Goal: Navigation & Orientation: Find specific page/section

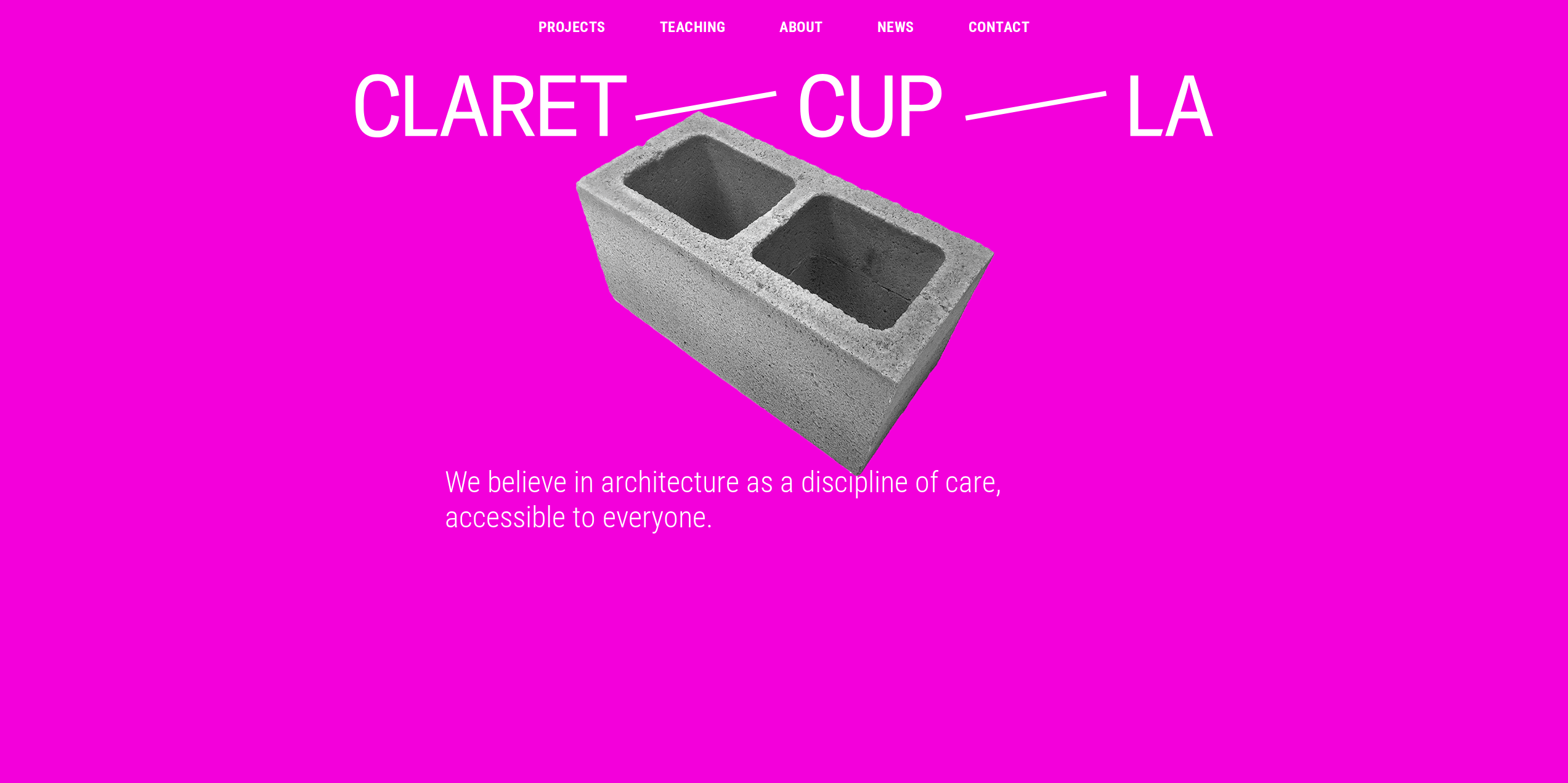
click at [588, 30] on link "Projects" at bounding box center [573, 27] width 67 height 15
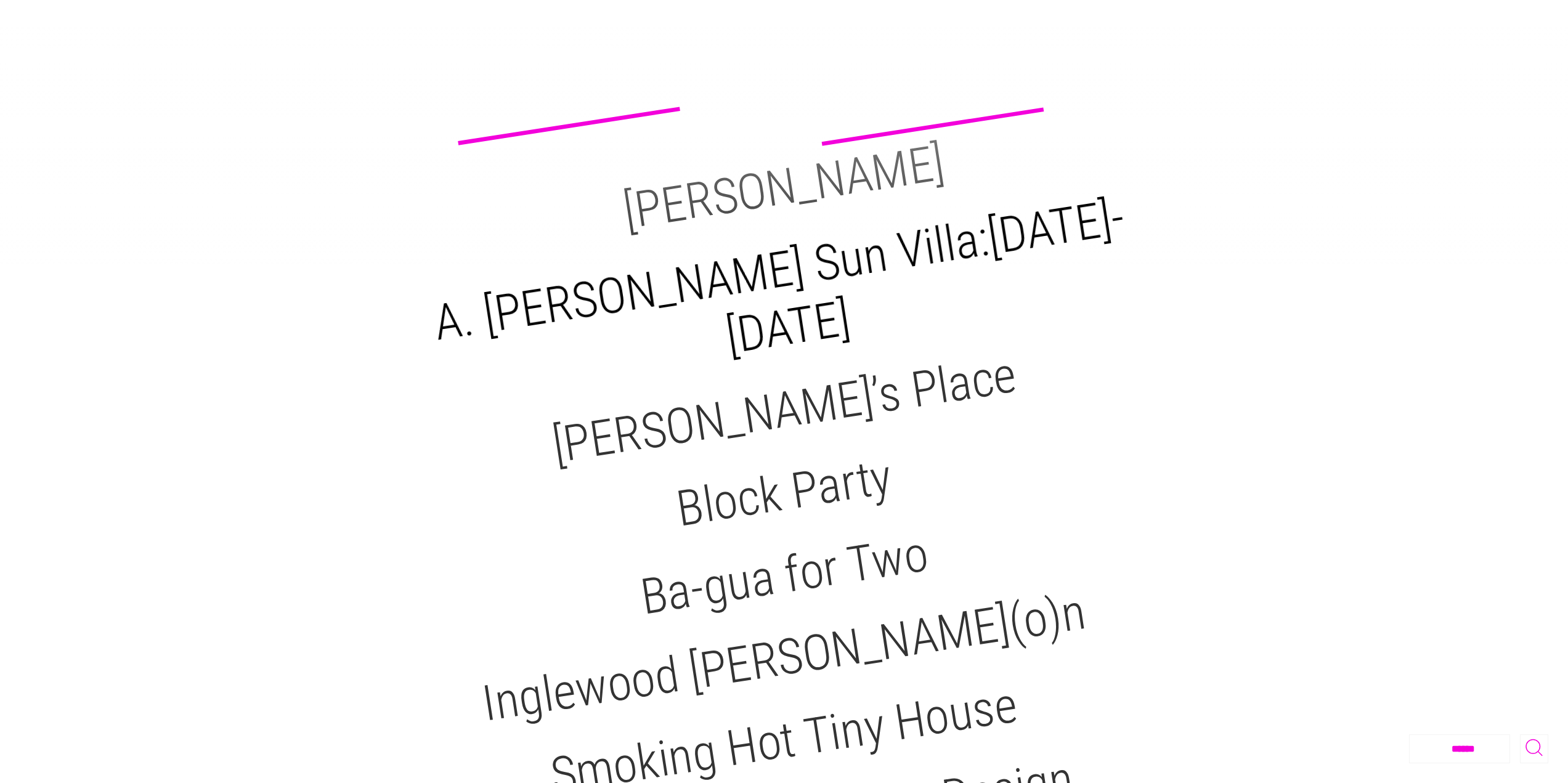
scroll to position [123, 0]
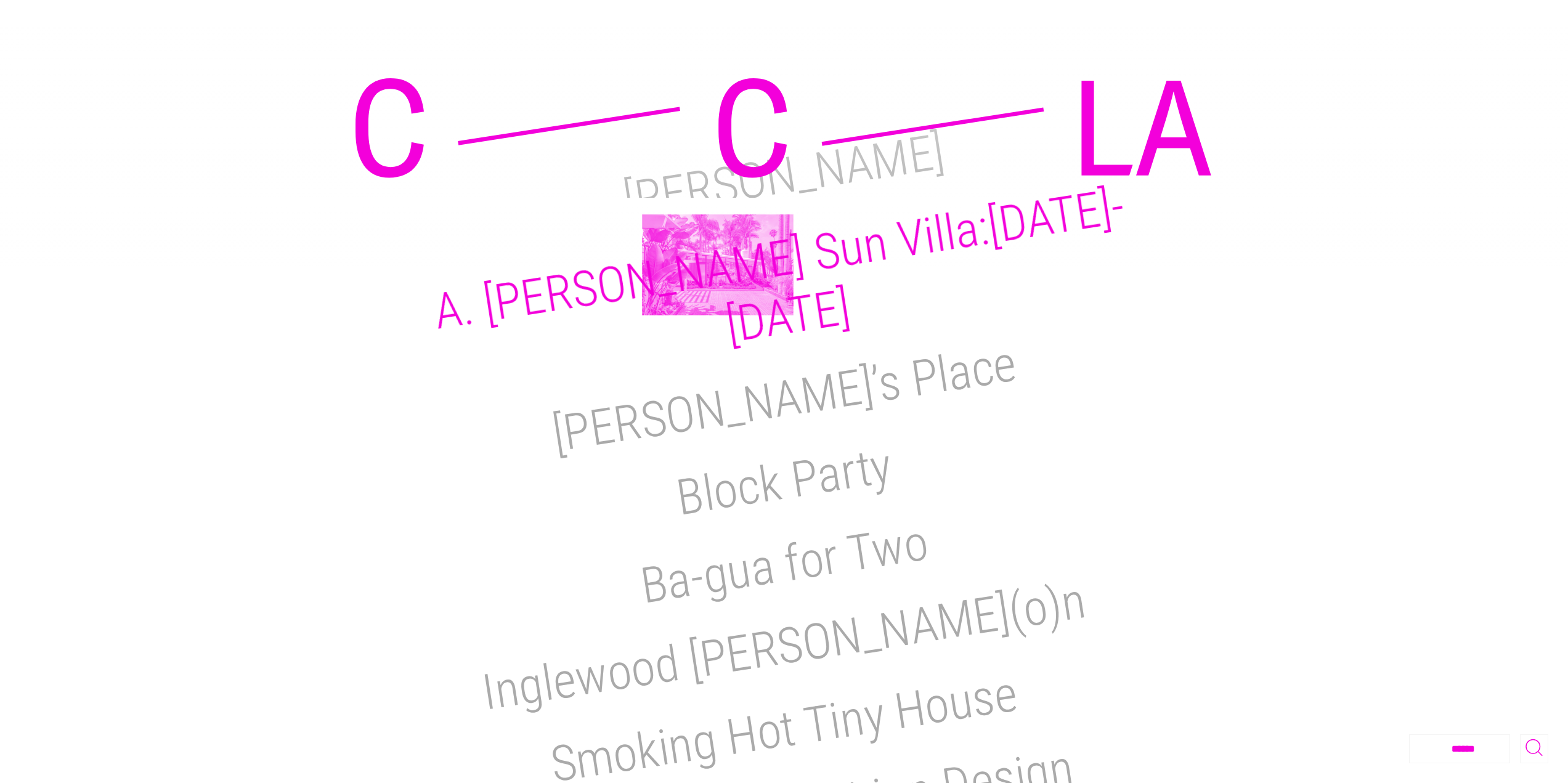
click at [718, 265] on h2 "A. [PERSON_NAME] Sun Villa:[DATE]-[DATE]" at bounding box center [780, 265] width 698 height 177
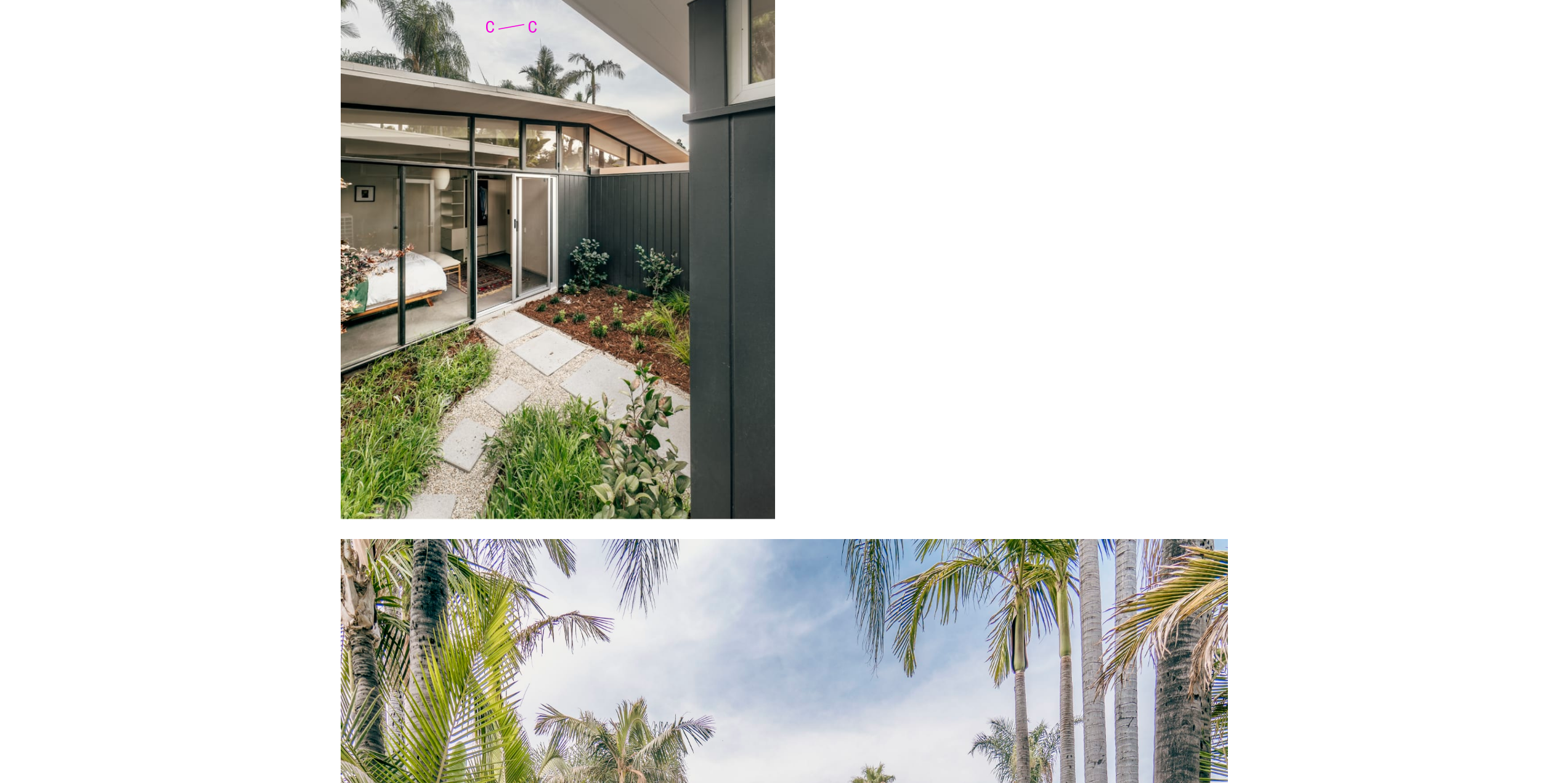
scroll to position [5482, 0]
